Goal: Task Accomplishment & Management: Manage account settings

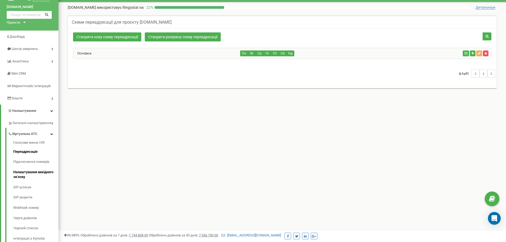
scroll to position [27, 0]
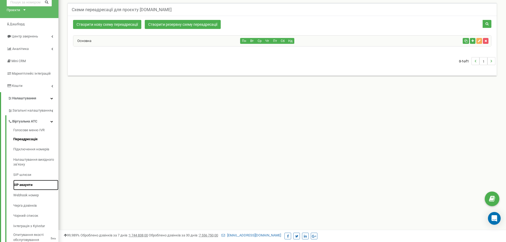
click at [28, 184] on link "SIP акаунти" at bounding box center [35, 185] width 45 height 10
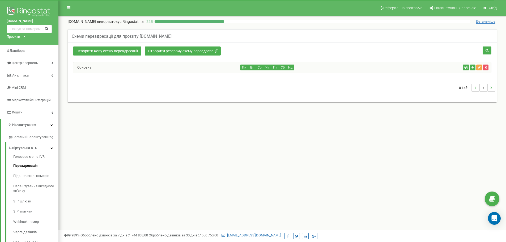
click at [480, 67] on icon "button" at bounding box center [479, 67] width 3 height 3
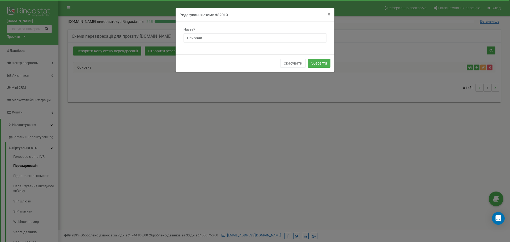
click at [330, 14] on span "×" at bounding box center [329, 14] width 3 height 6
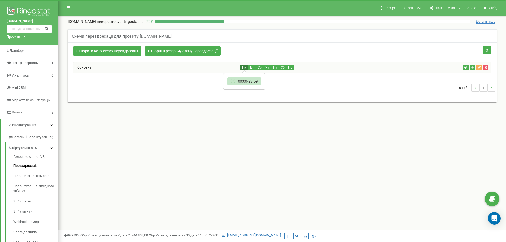
click at [242, 68] on button "Пн" at bounding box center [244, 68] width 8 height 6
click at [218, 68] on div "Основна" at bounding box center [156, 67] width 167 height 11
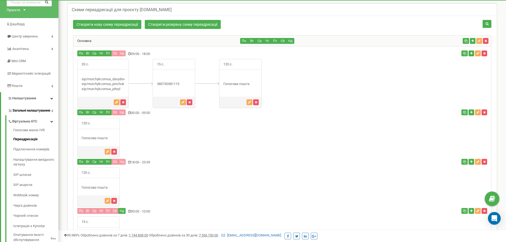
scroll to position [53, 0]
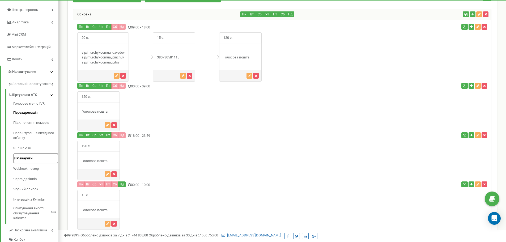
click at [23, 159] on link "SIP акаунти" at bounding box center [35, 158] width 45 height 10
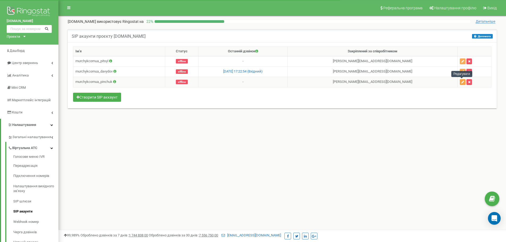
click at [463, 82] on icon "button" at bounding box center [463, 82] width 3 height 3
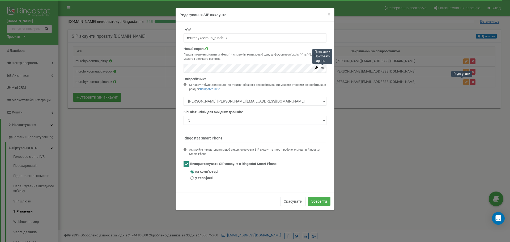
click at [323, 69] on icon at bounding box center [322, 67] width 3 height 3
click at [322, 69] on icon at bounding box center [322, 67] width 3 height 3
click at [316, 68] on icon at bounding box center [316, 68] width 4 height 4
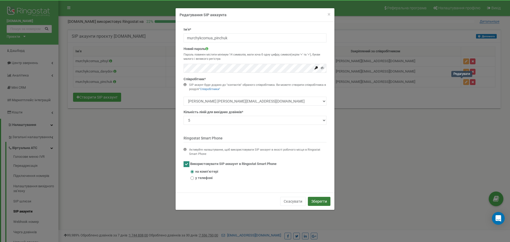
click at [316, 203] on button "Зберегти" at bounding box center [319, 201] width 23 height 9
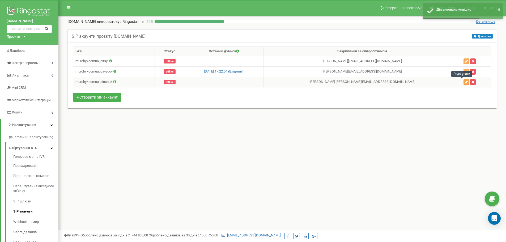
click at [465, 83] on icon "button" at bounding box center [466, 82] width 3 height 3
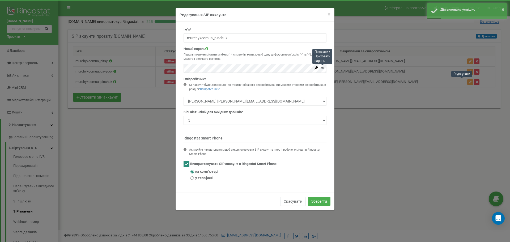
click at [322, 68] on icon at bounding box center [322, 67] width 3 height 3
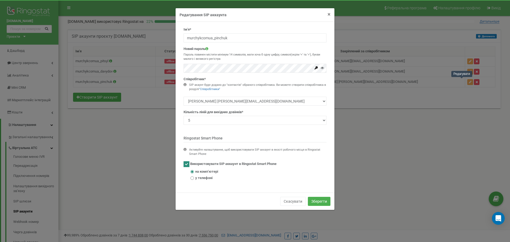
click at [330, 16] on span "×" at bounding box center [329, 14] width 3 height 6
